Goal: Check status: Check status

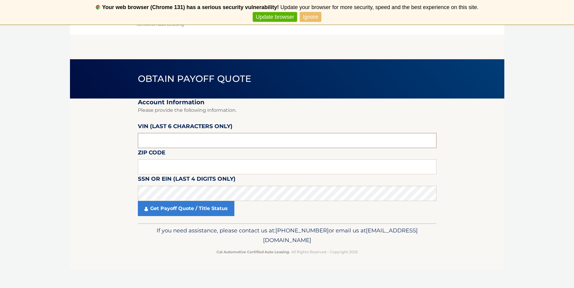
click at [169, 141] on input "text" at bounding box center [287, 140] width 299 height 15
type input "537738"
click at [169, 165] on input "text" at bounding box center [287, 166] width 299 height 15
type input "11757"
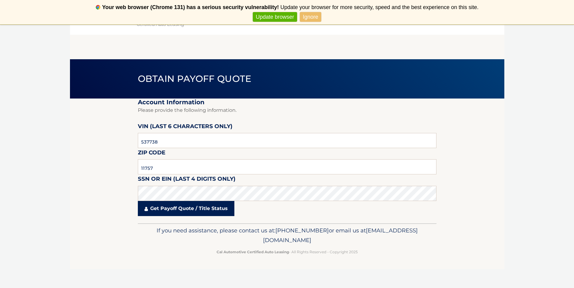
click at [171, 208] on link "Get Payoff Quote / Title Status" at bounding box center [186, 208] width 97 height 15
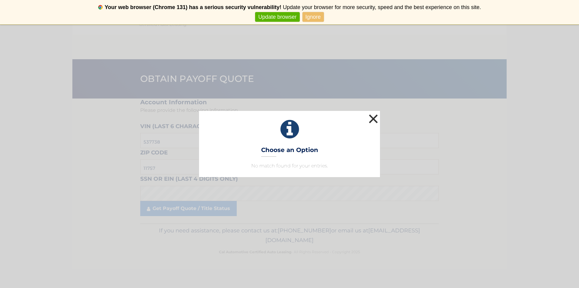
click at [377, 117] on button "×" at bounding box center [374, 119] width 12 height 12
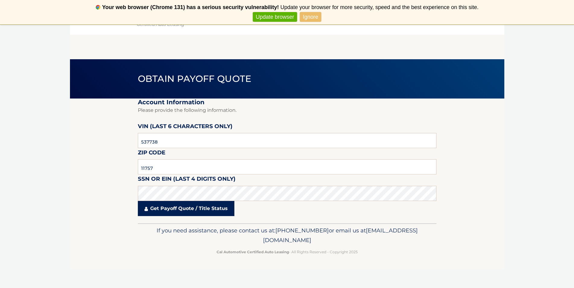
click at [173, 207] on link "Get Payoff Quote / Title Status" at bounding box center [186, 208] width 97 height 15
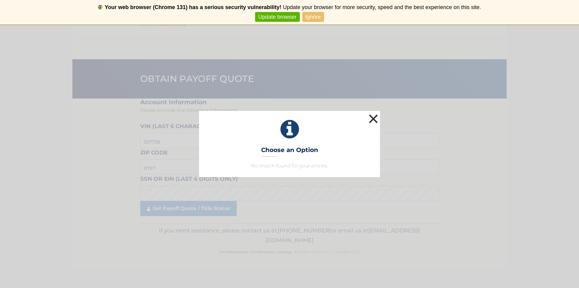
click at [376, 118] on button "×" at bounding box center [374, 119] width 12 height 12
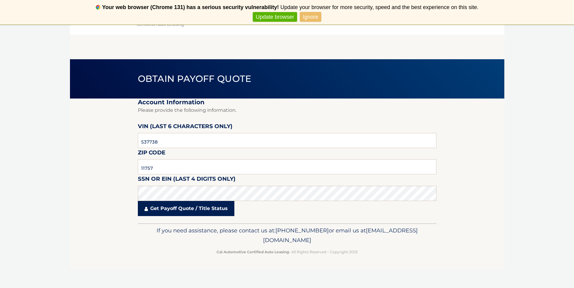
click at [149, 209] on link "Get Payoff Quote / Title Status" at bounding box center [186, 208] width 97 height 15
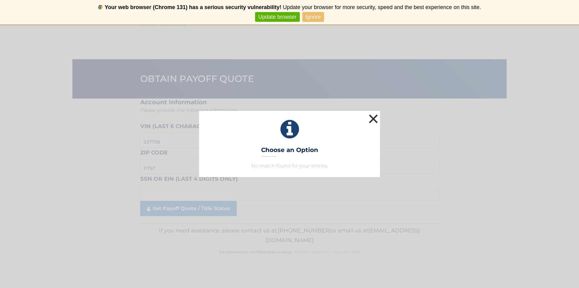
click at [371, 116] on button "×" at bounding box center [374, 119] width 12 height 12
